Goal: Task Accomplishment & Management: Use online tool/utility

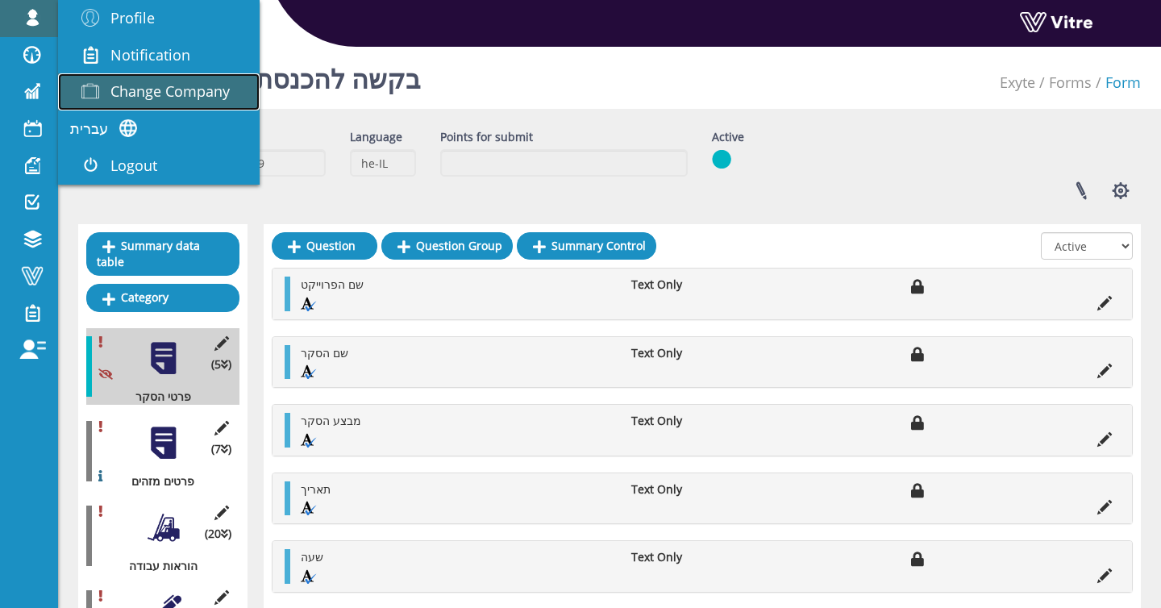
click at [140, 78] on link "Change Company" at bounding box center [159, 91] width 202 height 37
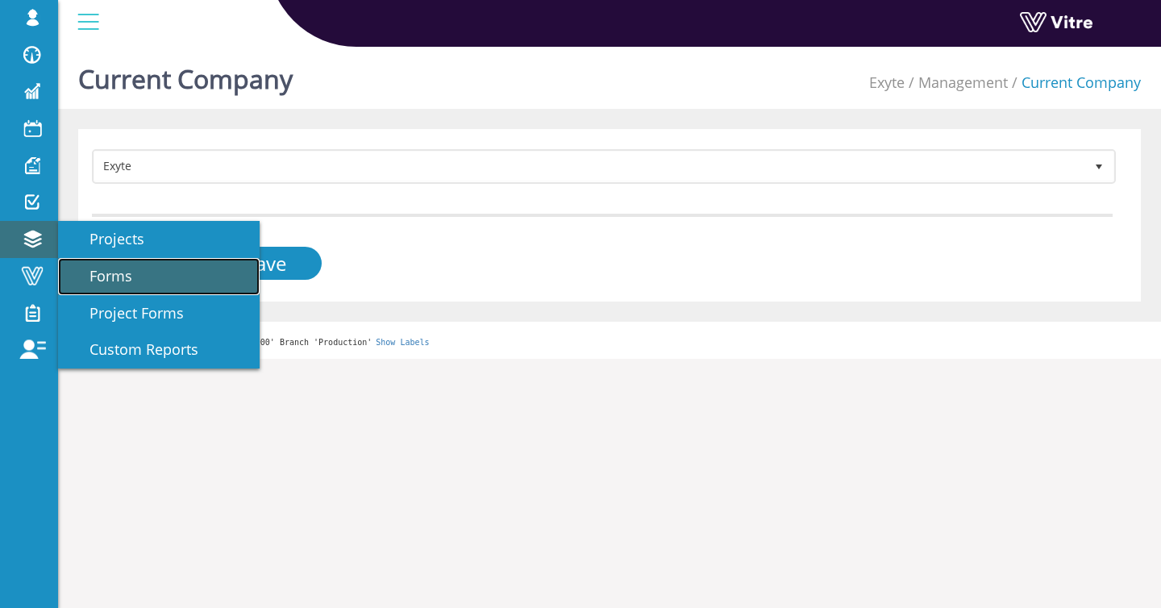
click at [86, 273] on span "Forms" at bounding box center [101, 275] width 62 height 19
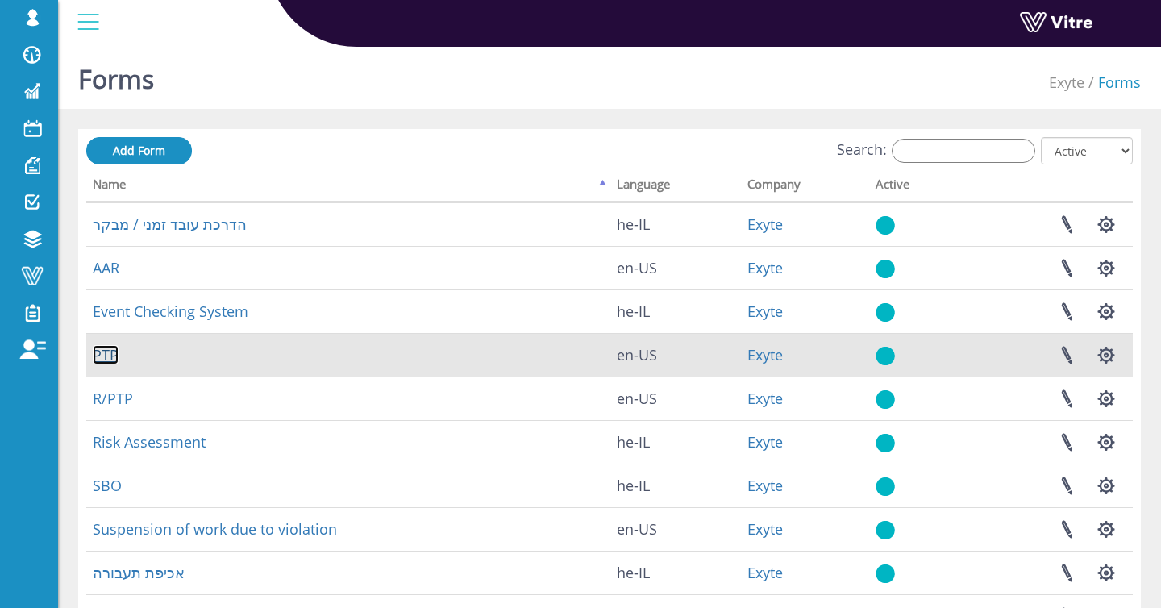
click at [110, 356] on link "PTP" at bounding box center [106, 354] width 26 height 19
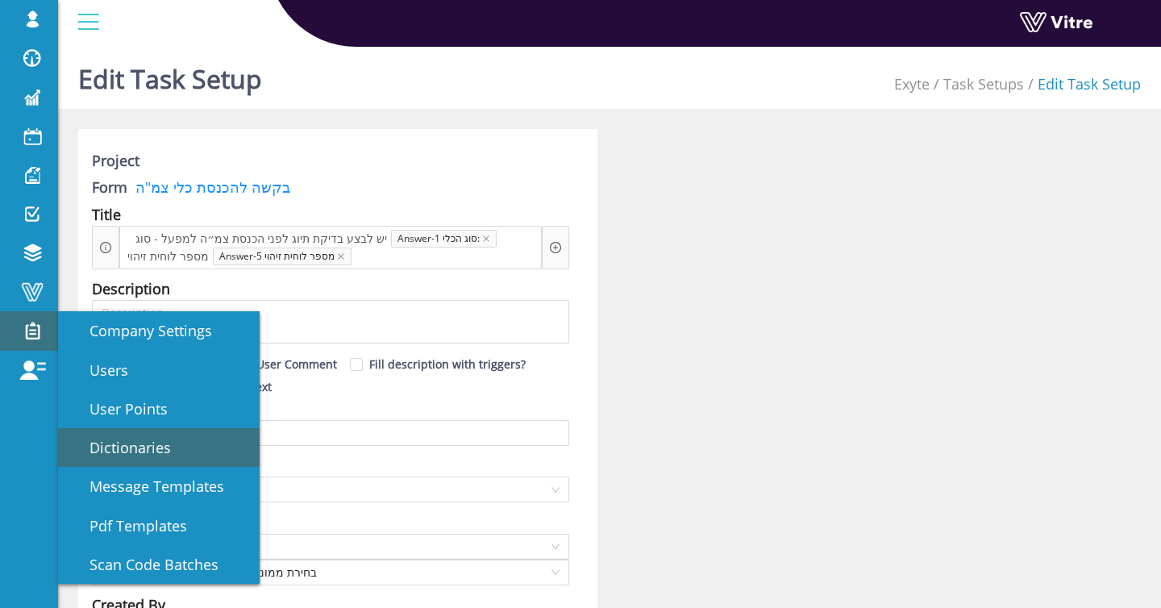
click at [117, 438] on span "Dictionaries" at bounding box center [120, 447] width 101 height 19
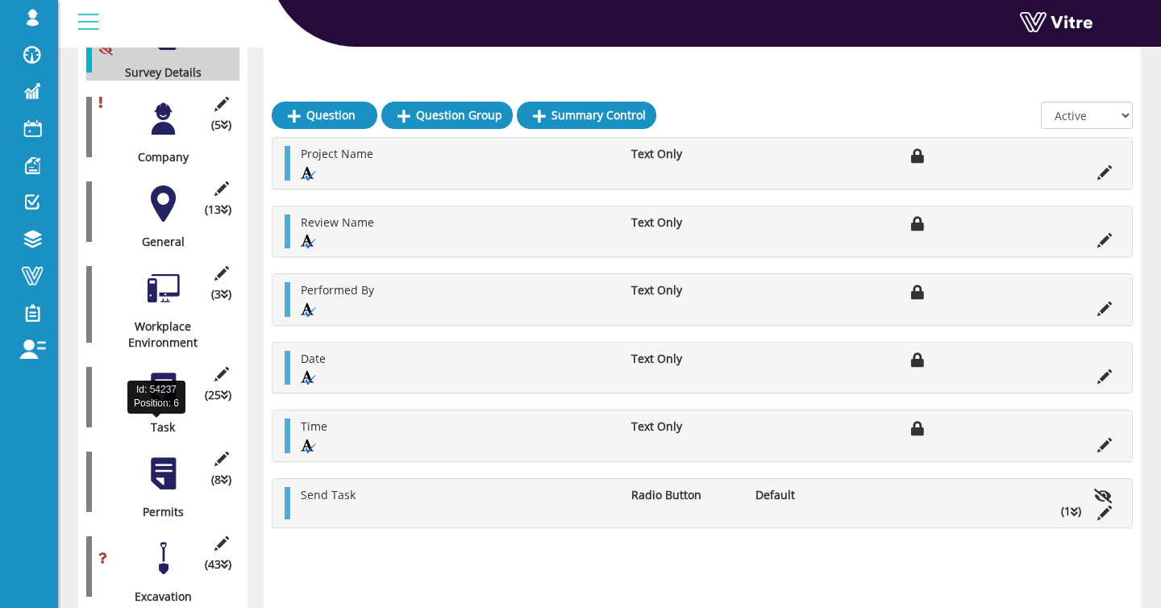
scroll to position [379, 0]
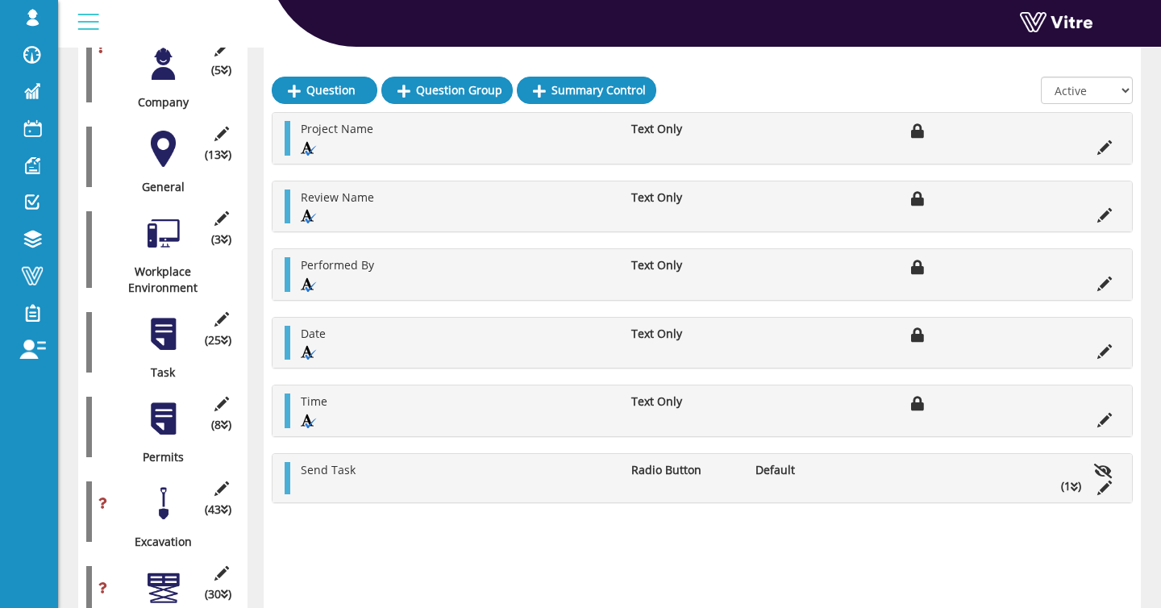
click at [177, 415] on div at bounding box center [163, 419] width 36 height 36
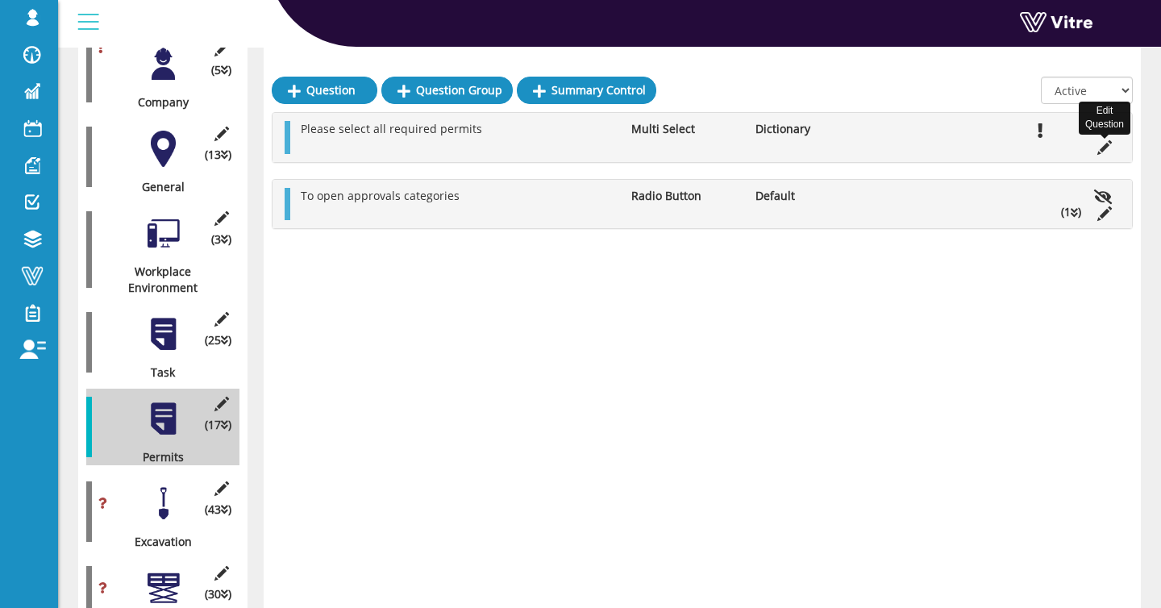
click at [1106, 152] on icon at bounding box center [1104, 147] width 15 height 15
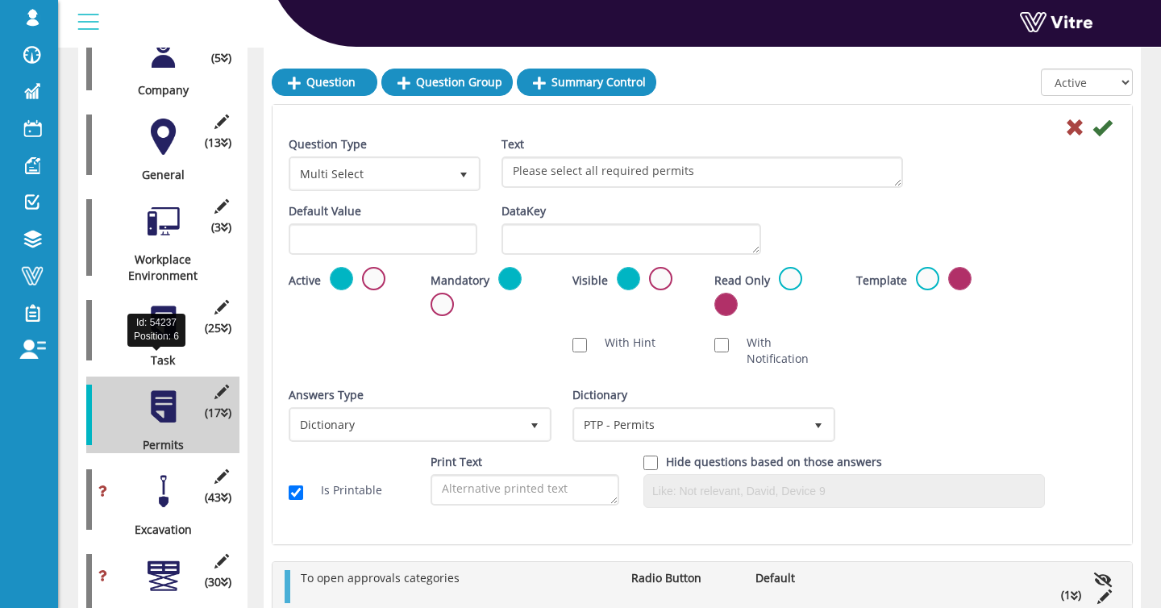
scroll to position [373, 0]
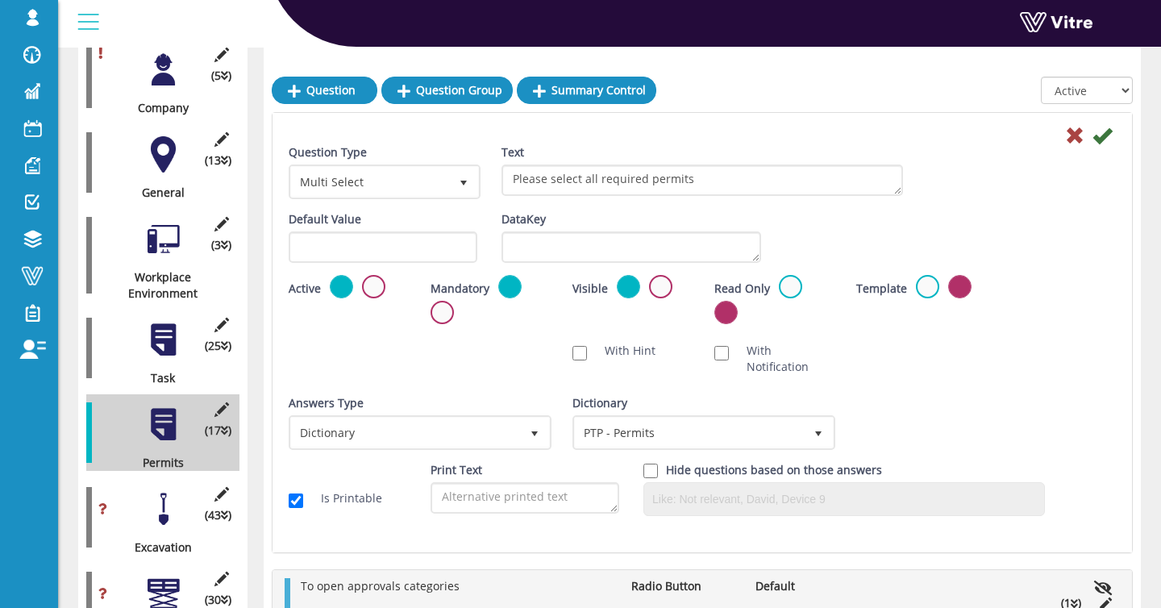
click at [160, 338] on div at bounding box center [163, 340] width 36 height 36
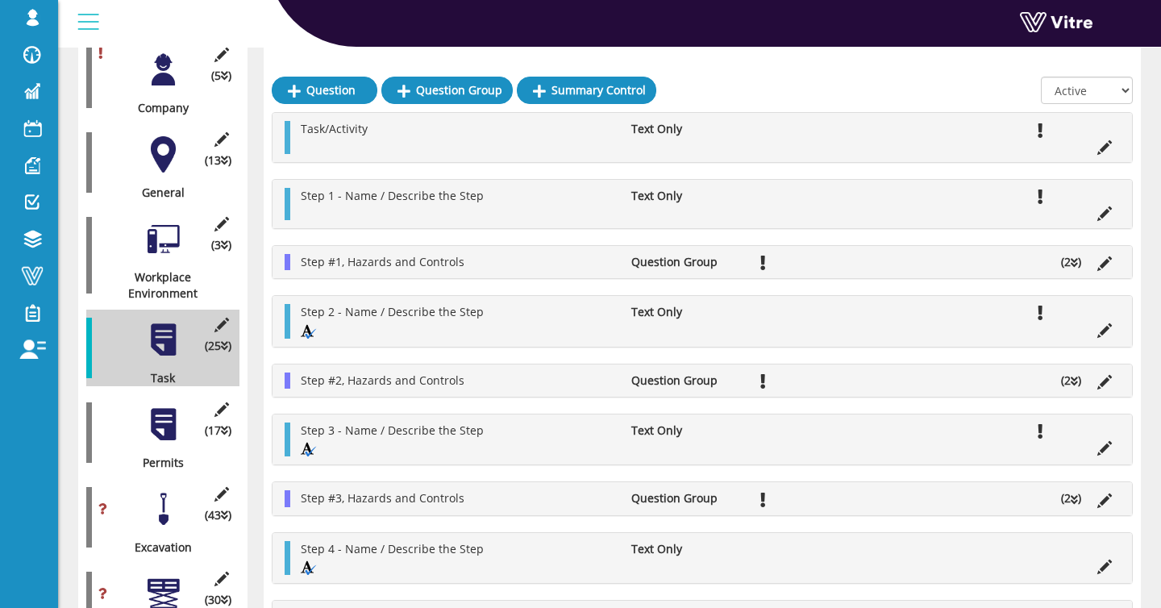
click at [735, 256] on li "Question Group" at bounding box center [685, 262] width 124 height 16
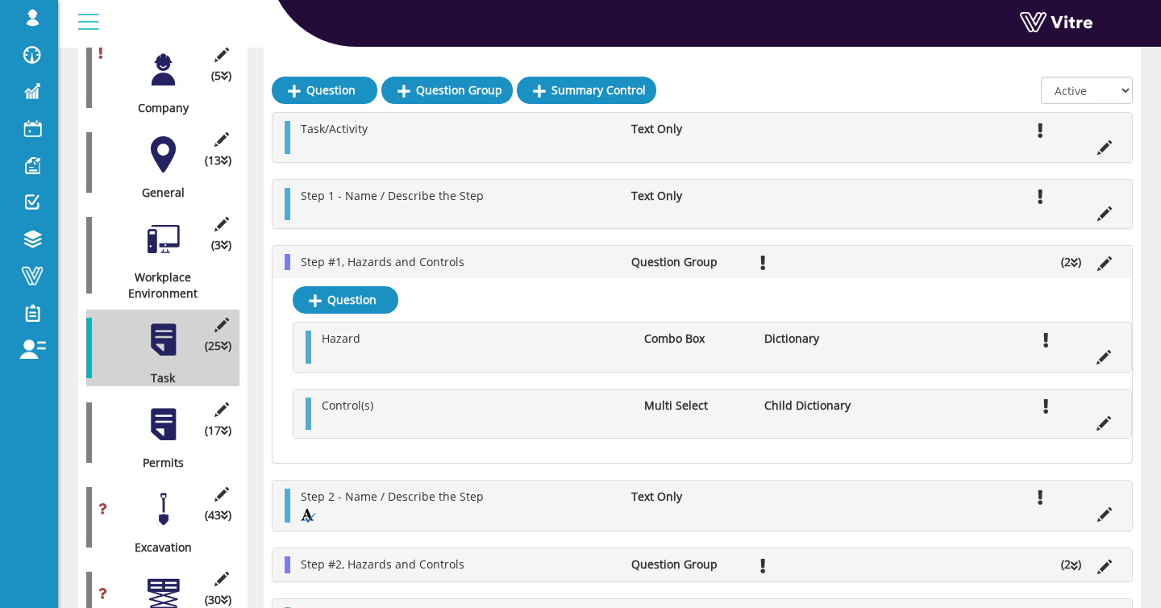
click at [1096, 358] on li at bounding box center [1104, 356] width 31 height 16
click at [1102, 358] on icon at bounding box center [1104, 357] width 15 height 15
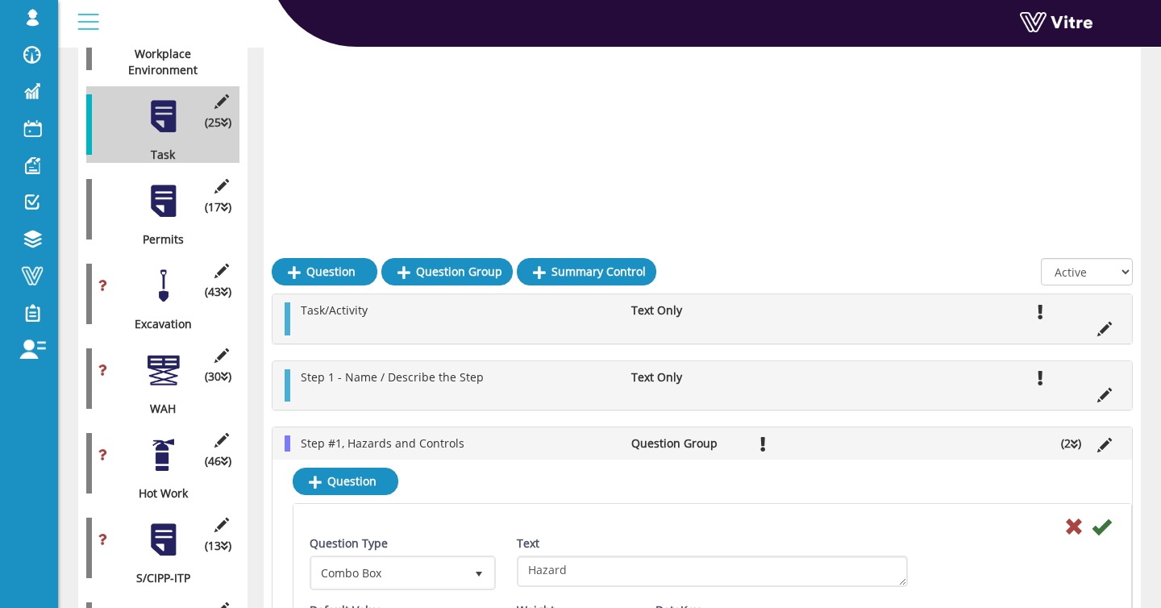
scroll to position [0, 0]
